Goal: Task Accomplishment & Management: Complete application form

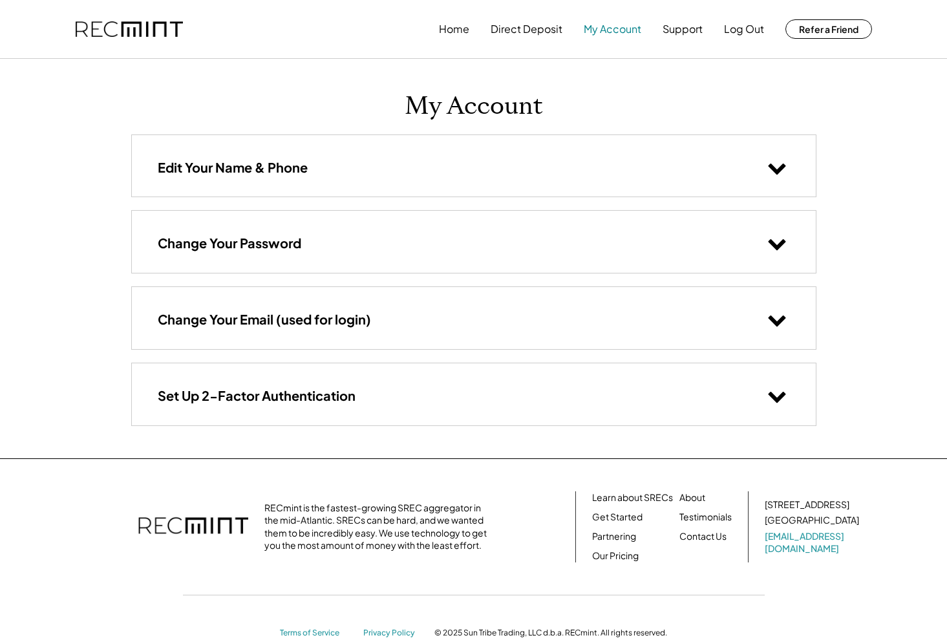
click at [608, 26] on button "My Account" at bounding box center [612, 29] width 58 height 26
click at [615, 32] on button "My Account" at bounding box center [612, 29] width 58 height 26
click at [457, 30] on button "Home" at bounding box center [454, 29] width 30 height 26
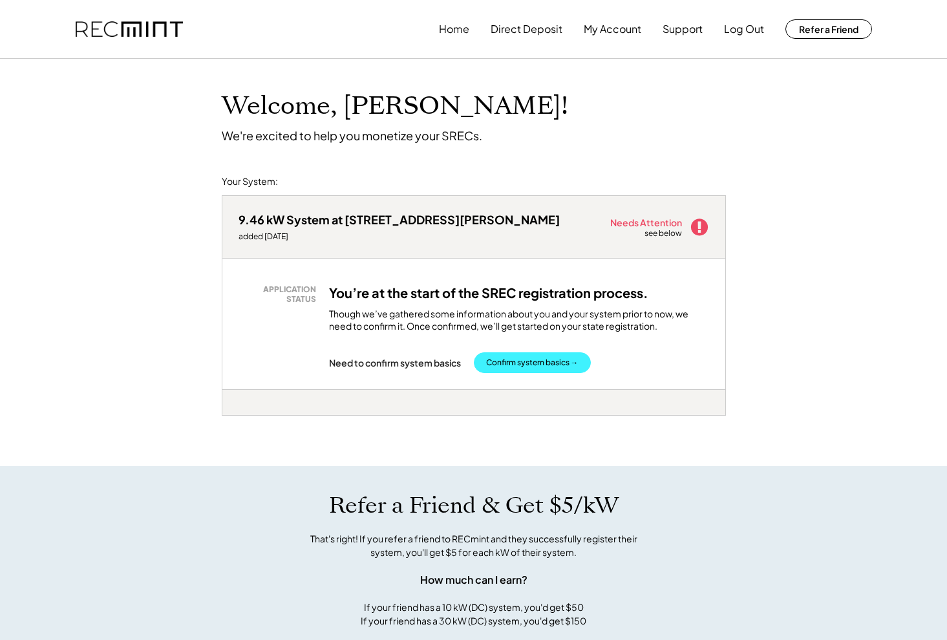
click at [543, 366] on button "Confirm system basics →" at bounding box center [532, 362] width 117 height 21
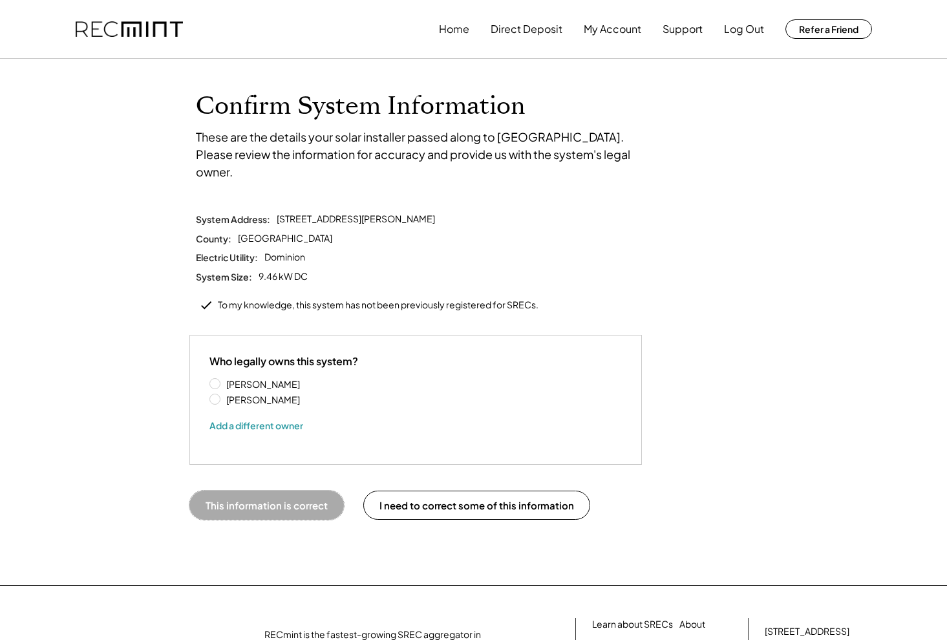
click at [306, 490] on button "This information is correct" at bounding box center [266, 504] width 154 height 29
click at [222, 379] on label "[PERSON_NAME]" at bounding box center [280, 383] width 116 height 9
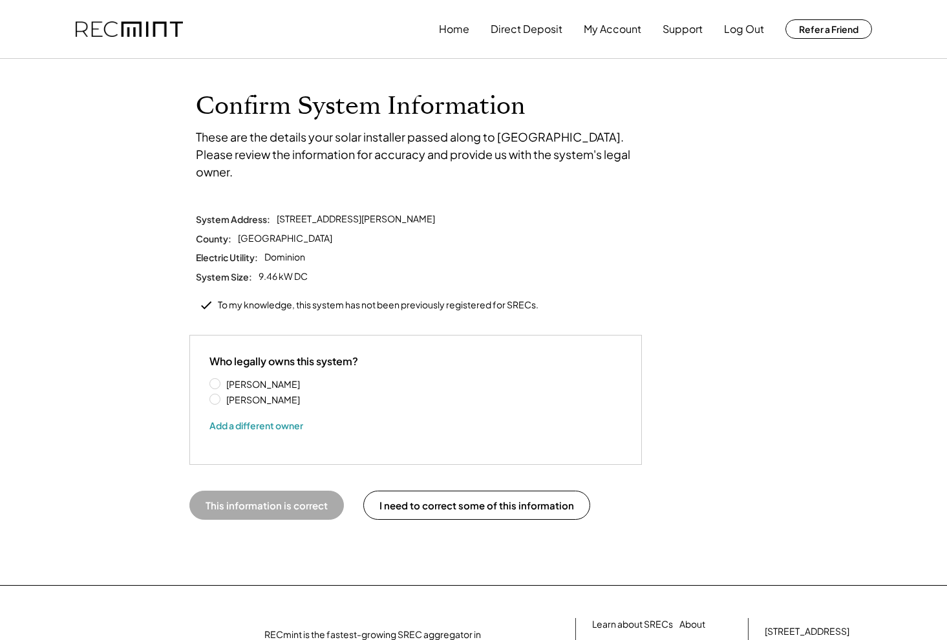
click at [271, 490] on button "This information is correct" at bounding box center [266, 504] width 154 height 29
click at [395, 492] on button "I need to correct some of this information" at bounding box center [476, 504] width 227 height 29
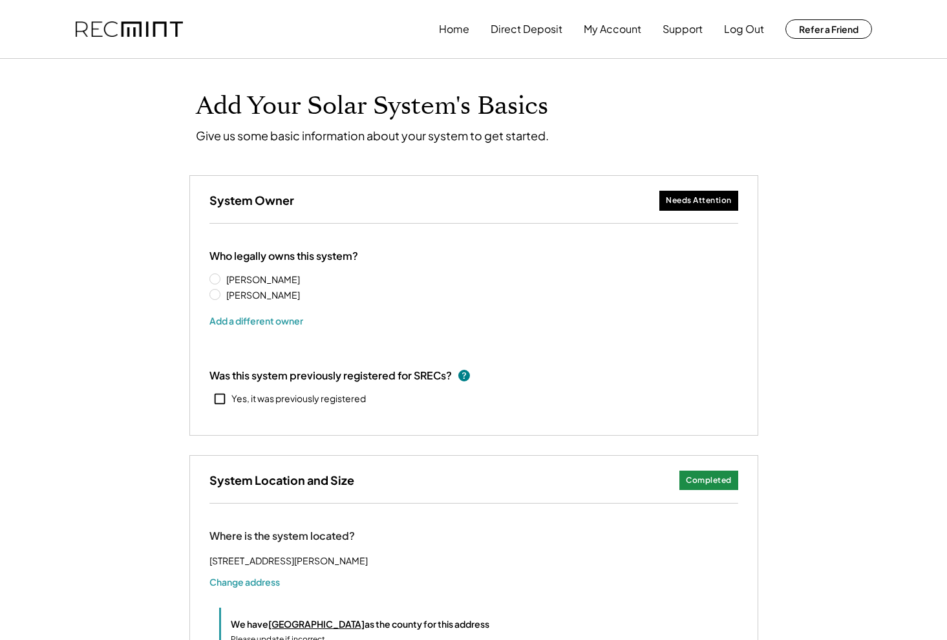
select select "**********"
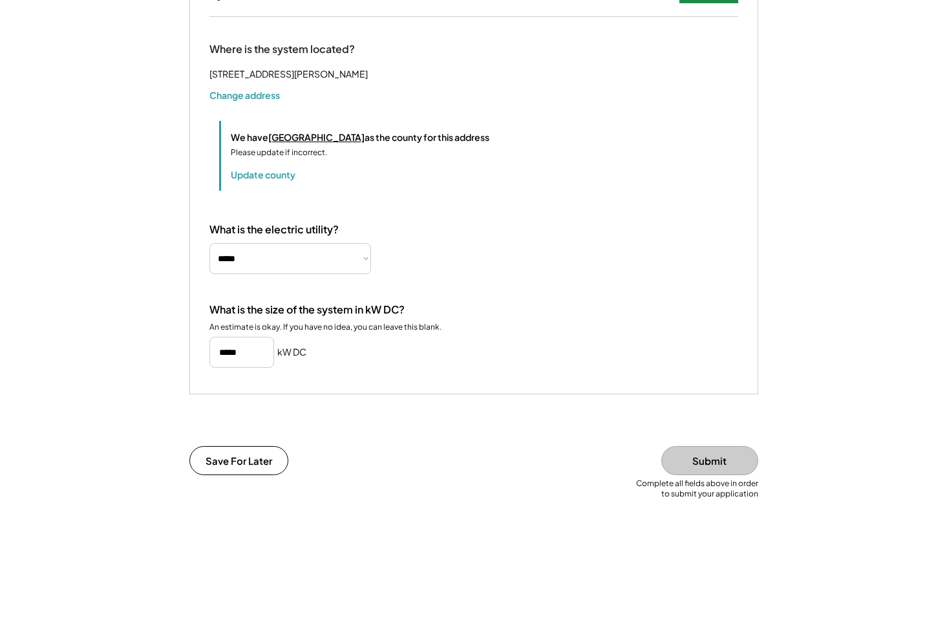
scroll to position [497, 0]
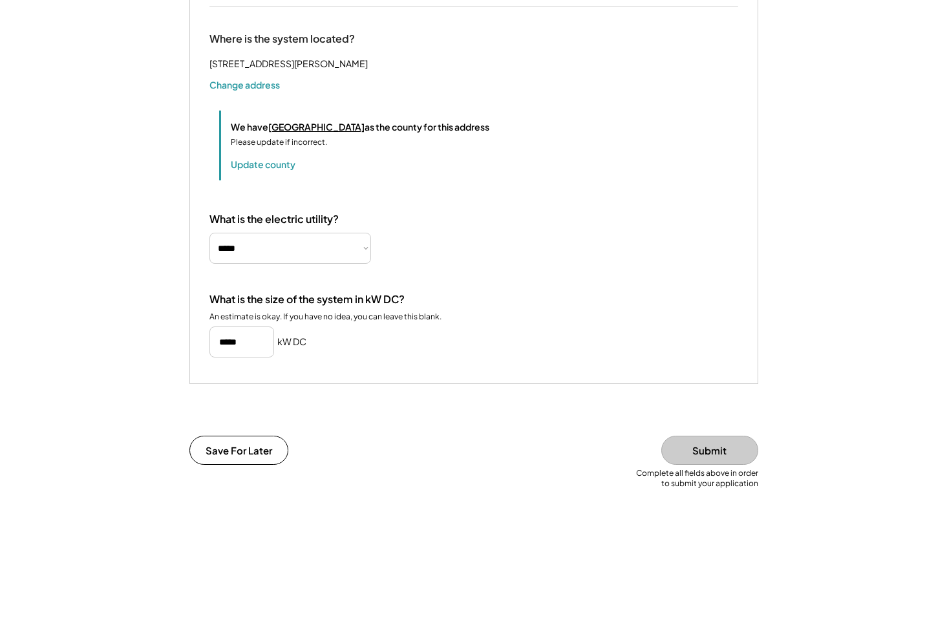
click at [371, 465] on div "Save For Later Submit" at bounding box center [474, 451] width 582 height 32
click at [744, 459] on button "Submit" at bounding box center [709, 449] width 97 height 29
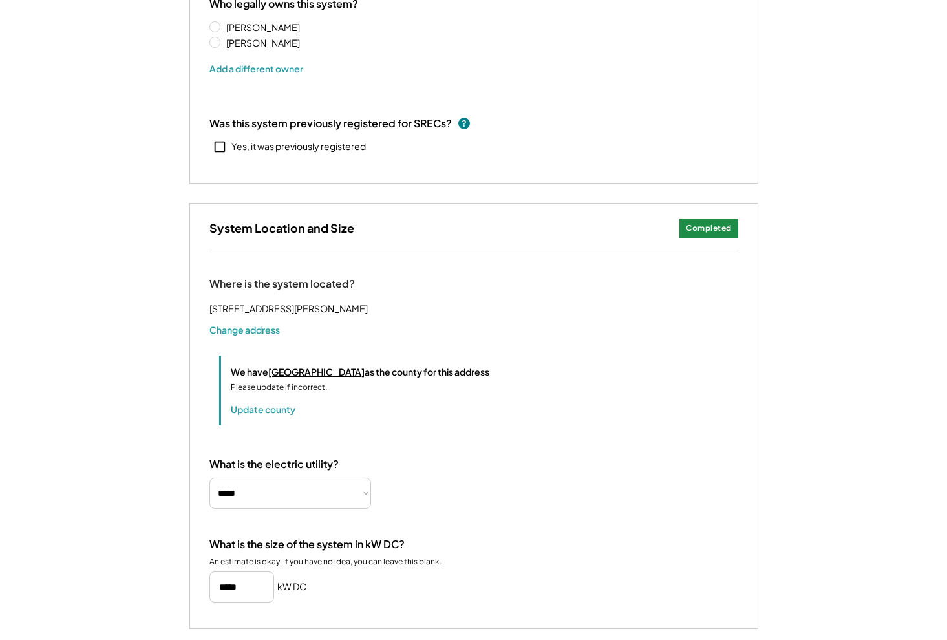
scroll to position [153, 0]
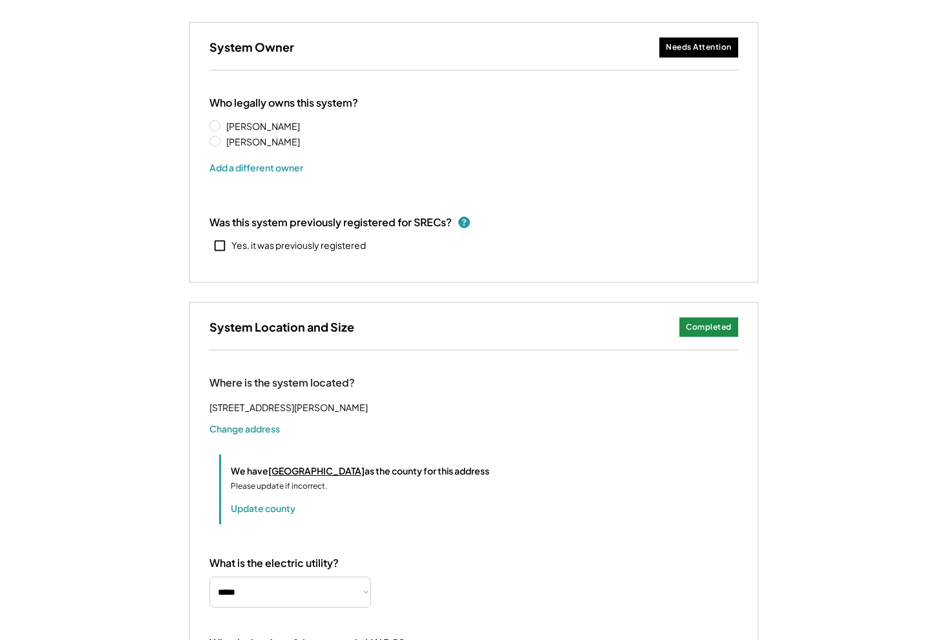
click at [467, 220] on use at bounding box center [464, 222] width 12 height 12
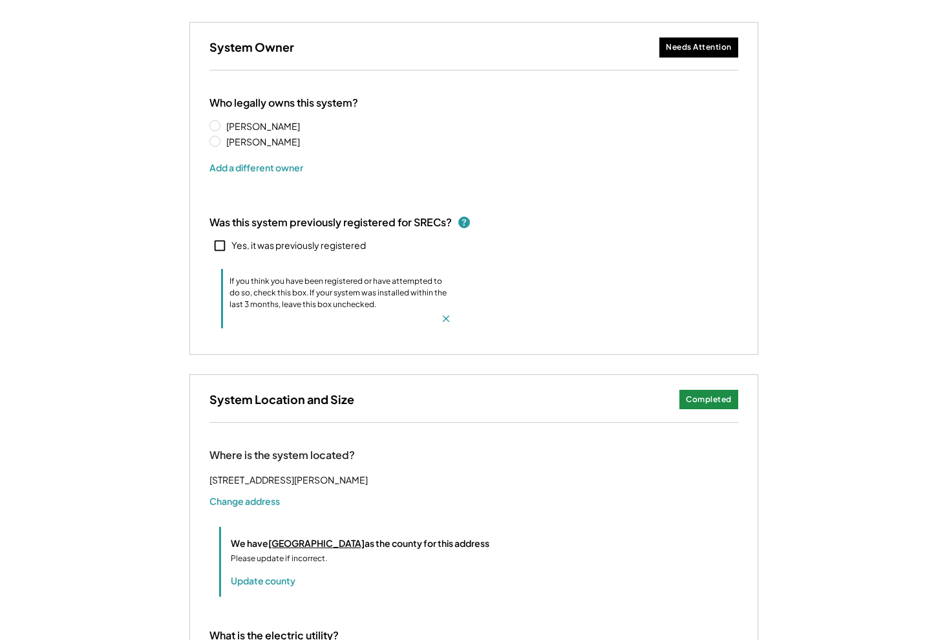
click at [467, 220] on use at bounding box center [464, 222] width 12 height 12
click at [693, 45] on div "Needs Attention" at bounding box center [699, 47] width 66 height 11
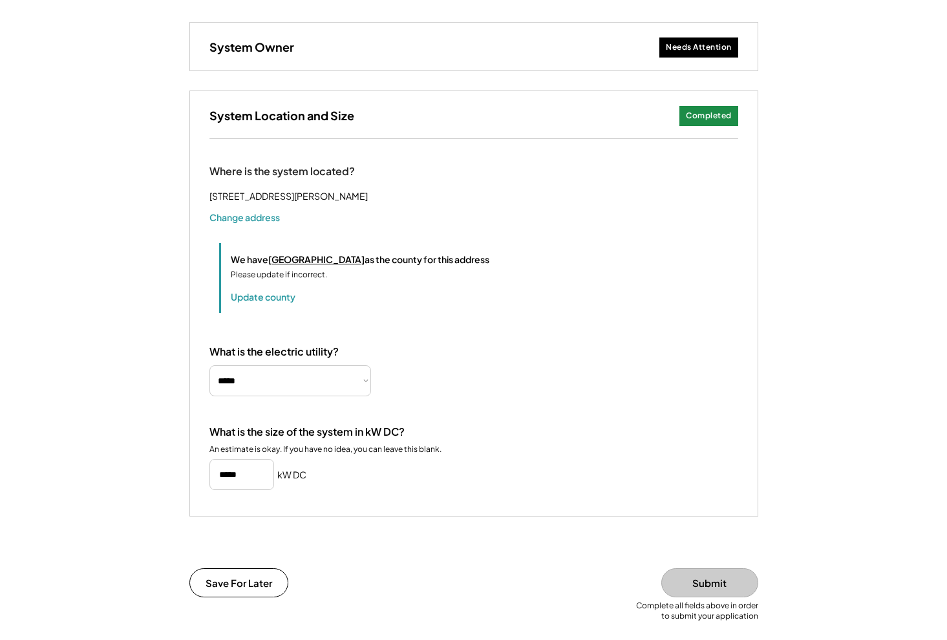
click at [693, 45] on div "Needs Attention" at bounding box center [699, 47] width 66 height 11
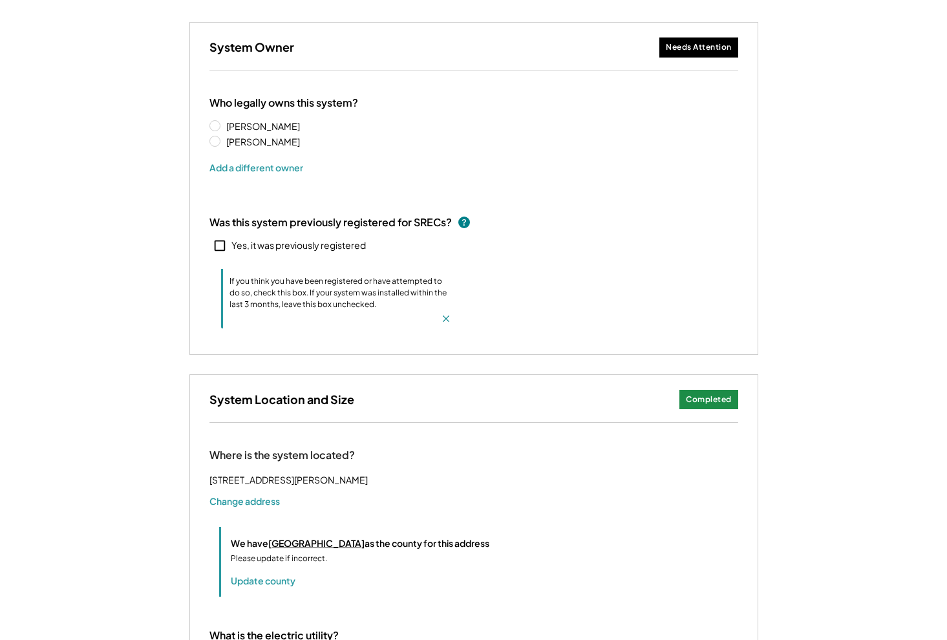
click at [693, 45] on div "Needs Attention" at bounding box center [699, 47] width 66 height 11
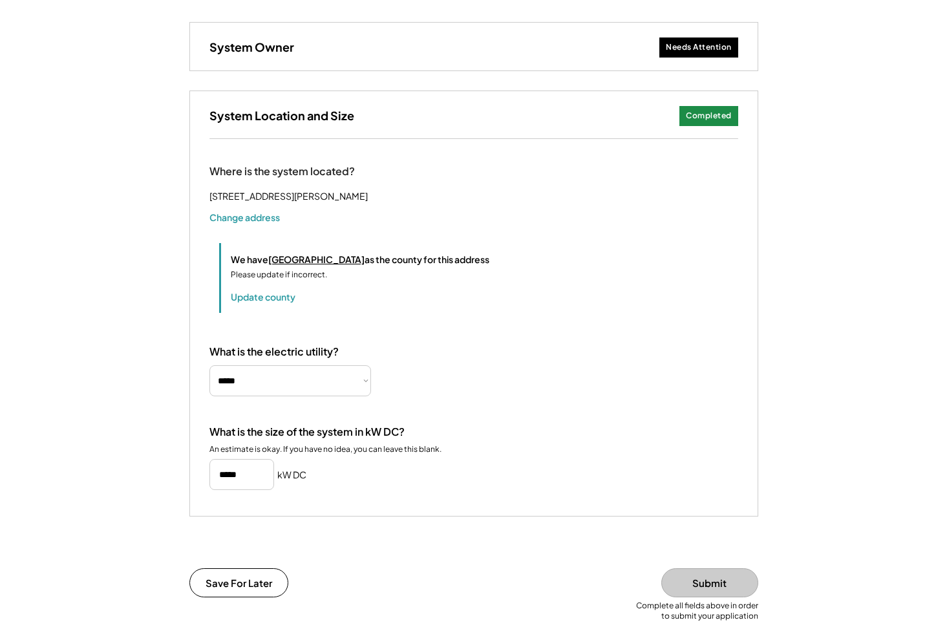
click at [693, 45] on div "Needs Attention" at bounding box center [699, 47] width 66 height 11
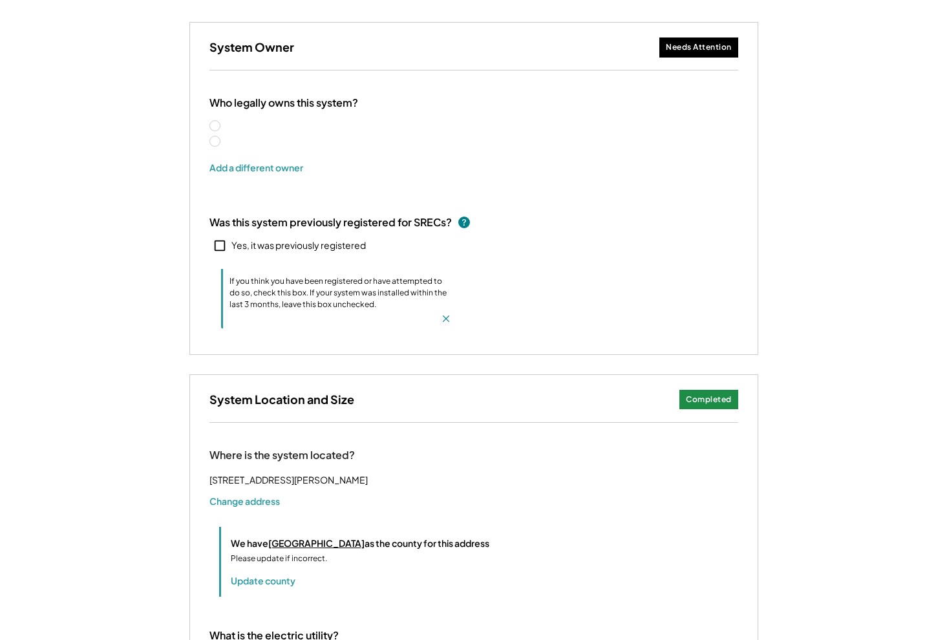
click at [212, 147] on div "Nagesh Chintada Nagesh Chintada" at bounding box center [273, 134] width 129 height 28
click at [222, 145] on label "Nagesh Chintada" at bounding box center [280, 141] width 116 height 9
click at [222, 143] on label "Nagesh Chintada" at bounding box center [280, 141] width 116 height 9
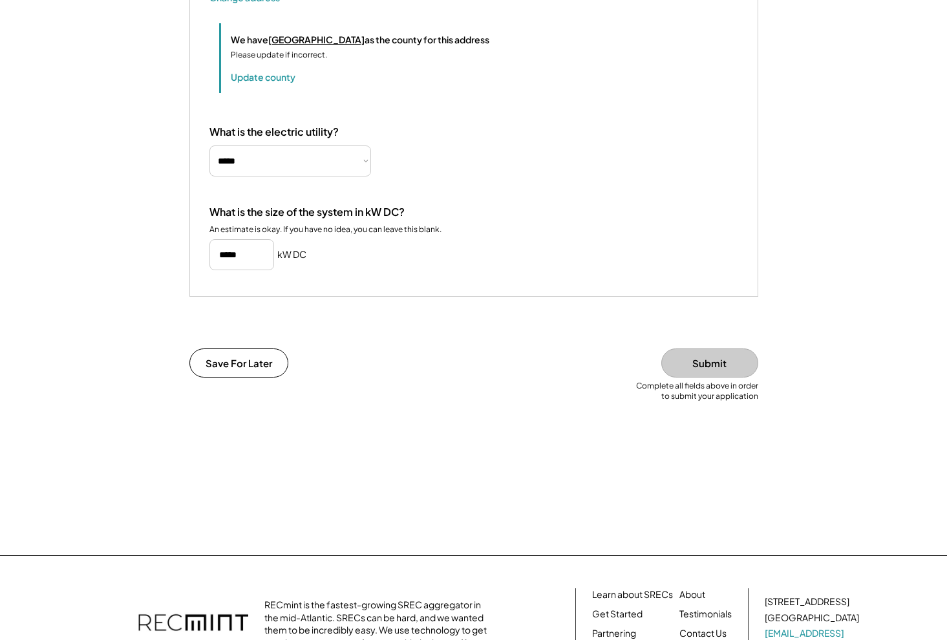
scroll to position [708, 0]
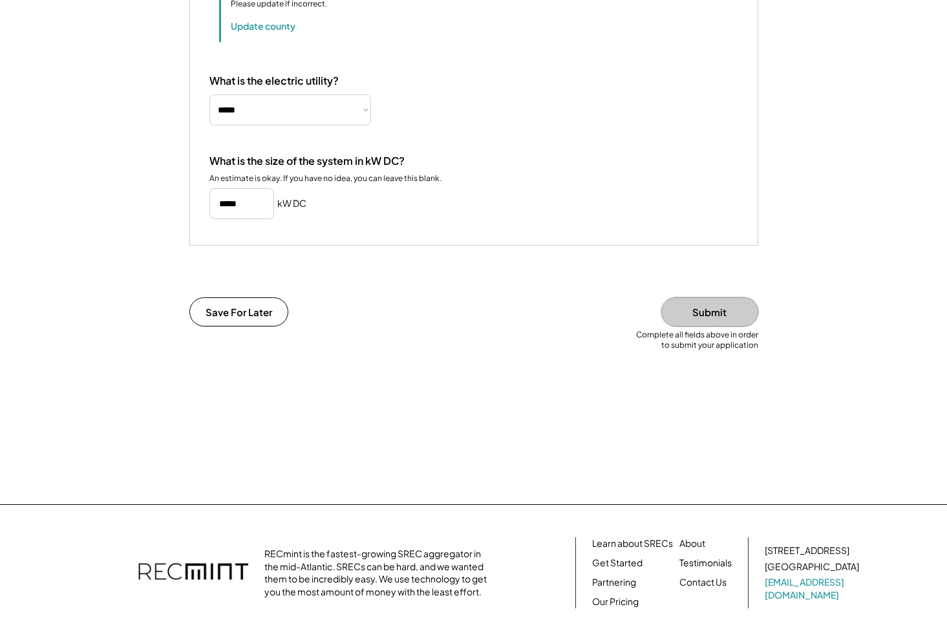
click at [721, 326] on button "Submit" at bounding box center [709, 311] width 97 height 29
click at [712, 326] on button "Submit" at bounding box center [709, 311] width 97 height 29
click at [268, 326] on button "Save For Later" at bounding box center [238, 311] width 99 height 29
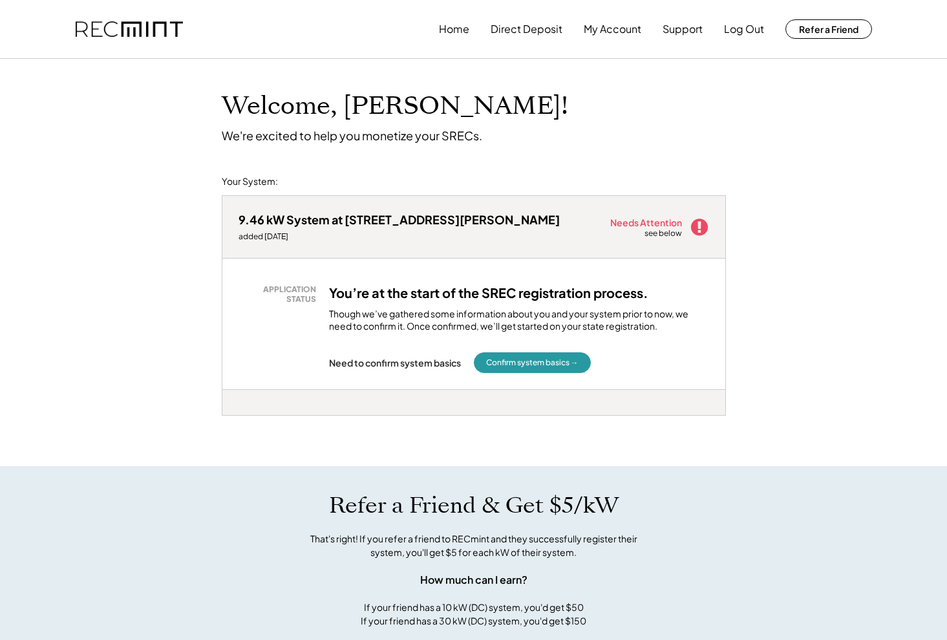
click at [404, 368] on div "Need to confirm system basics Confirm system basics →" at bounding box center [519, 362] width 380 height 21
click at [532, 361] on button "Confirm system basics →" at bounding box center [532, 362] width 117 height 21
